Goal: Task Accomplishment & Management: Use online tool/utility

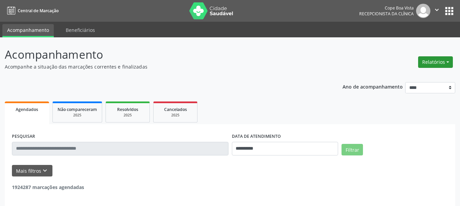
click at [427, 67] on button "Relatórios" at bounding box center [435, 62] width 35 height 12
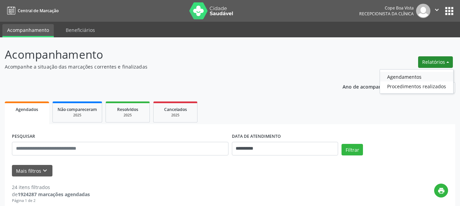
click at [420, 76] on link "Agendamentos" at bounding box center [416, 77] width 73 height 10
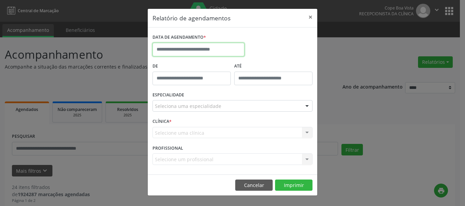
click at [201, 49] on input "text" at bounding box center [198, 50] width 92 height 14
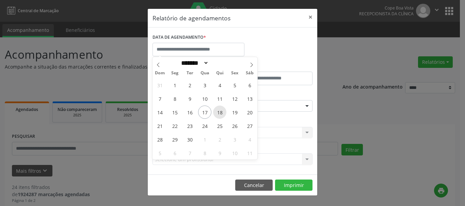
click at [217, 114] on span "18" at bounding box center [219, 112] width 13 height 13
type input "**********"
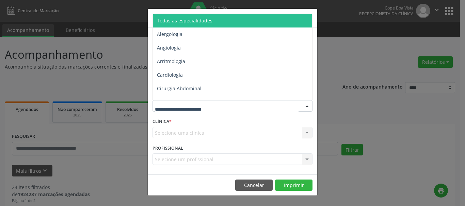
click at [199, 23] on span "Todas as especialidades" at bounding box center [184, 20] width 55 height 6
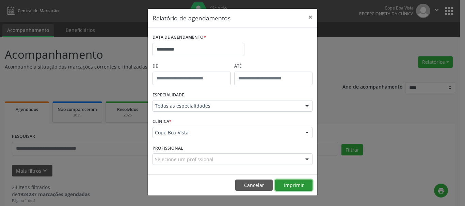
click at [290, 180] on button "Imprimir" at bounding box center [293, 186] width 37 height 12
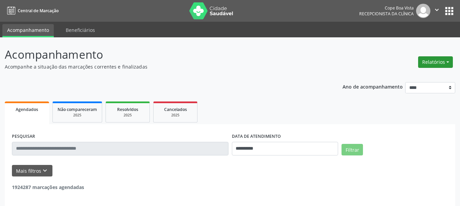
click at [420, 62] on button "Relatórios" at bounding box center [435, 62] width 35 height 12
click at [417, 75] on link "Agendamentos" at bounding box center [416, 77] width 73 height 10
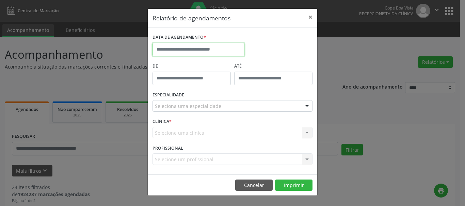
click at [228, 46] on input "text" at bounding box center [198, 50] width 92 height 14
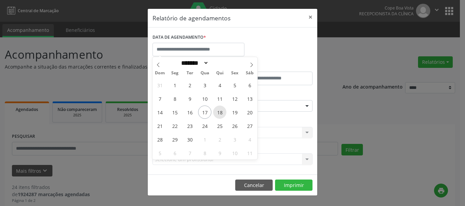
click at [216, 110] on span "18" at bounding box center [219, 112] width 13 height 13
type input "**********"
click at [216, 110] on span "18" at bounding box center [219, 112] width 13 height 13
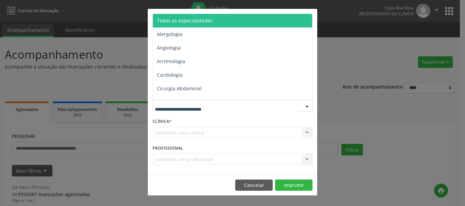
click at [196, 19] on span "Todas as especialidades" at bounding box center [184, 20] width 55 height 6
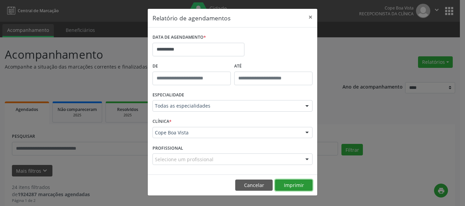
click at [298, 184] on button "Imprimir" at bounding box center [293, 186] width 37 height 12
